Goal: Task Accomplishment & Management: Manage account settings

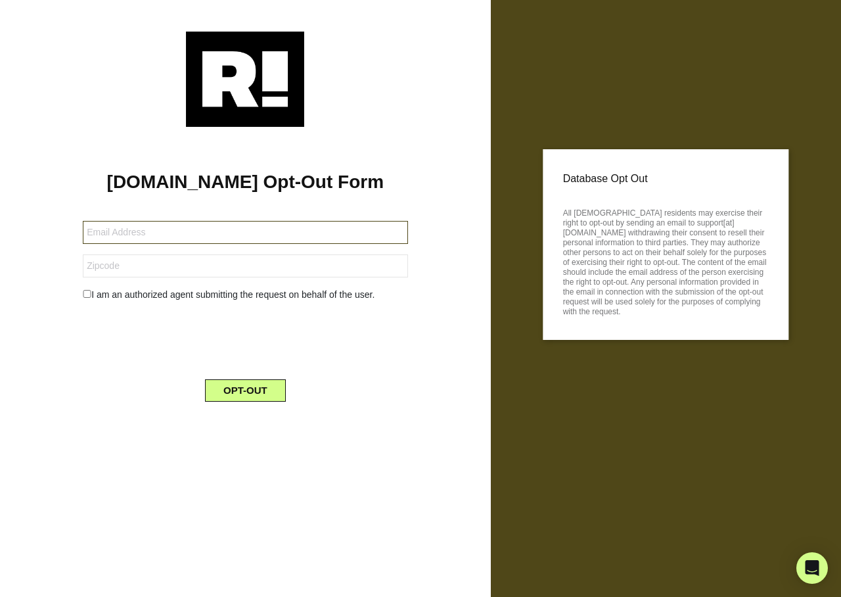
type input "[EMAIL_ADDRESS][DOMAIN_NAME]"
type input "17112"
type input "cfitzhenry@gmail.com"
type input "30044"
type input "[EMAIL_ADDRESS][DOMAIN_NAME]"
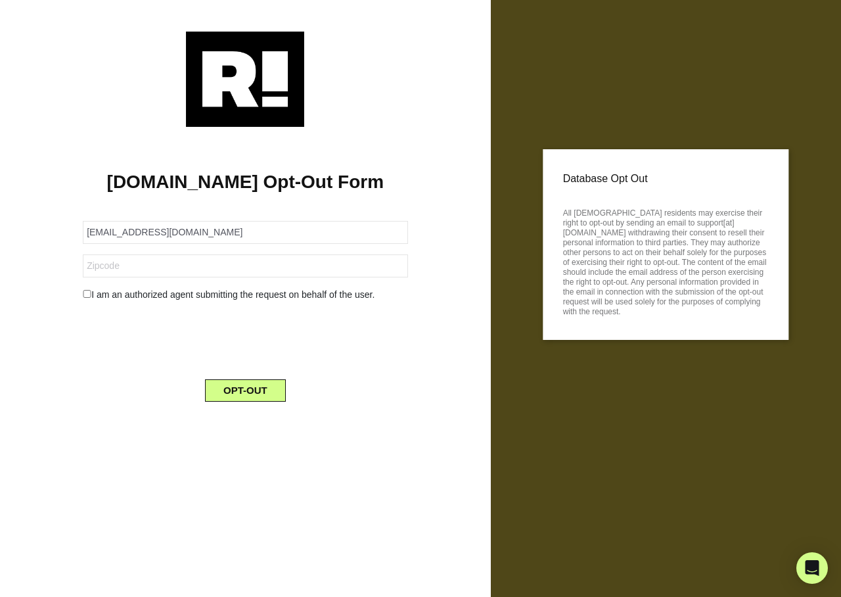
type input "30044"
type input "cgray@peoplesmortgage.com"
type input "85262"
